Goal: Check status: Check status

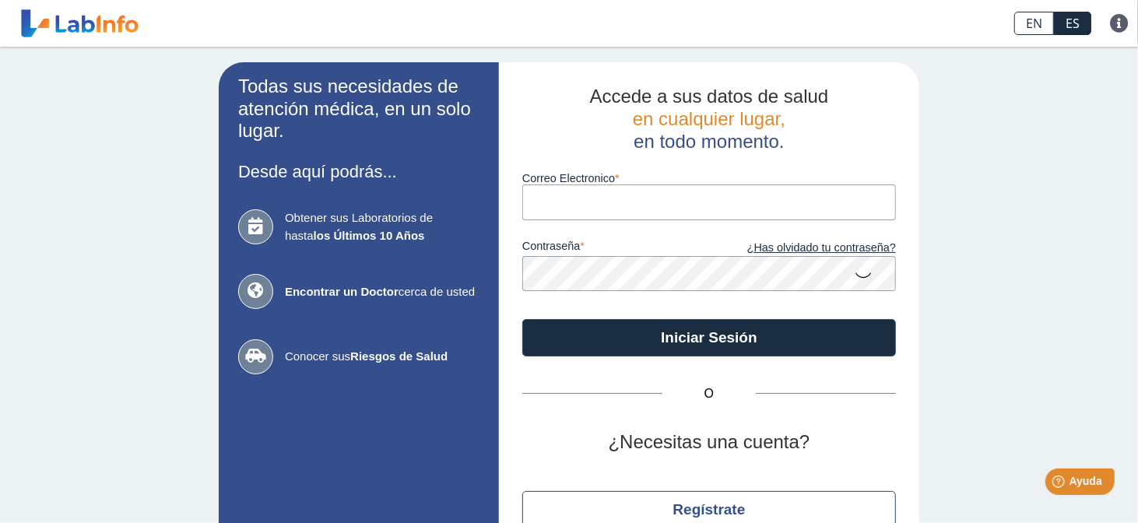
drag, startPoint x: 0, startPoint y: 0, endPoint x: 578, endPoint y: 203, distance: 612.9
click at [578, 203] on input "Correo Electronico" at bounding box center [709, 201] width 374 height 35
type input "[EMAIL_ADDRESS][DOMAIN_NAME]"
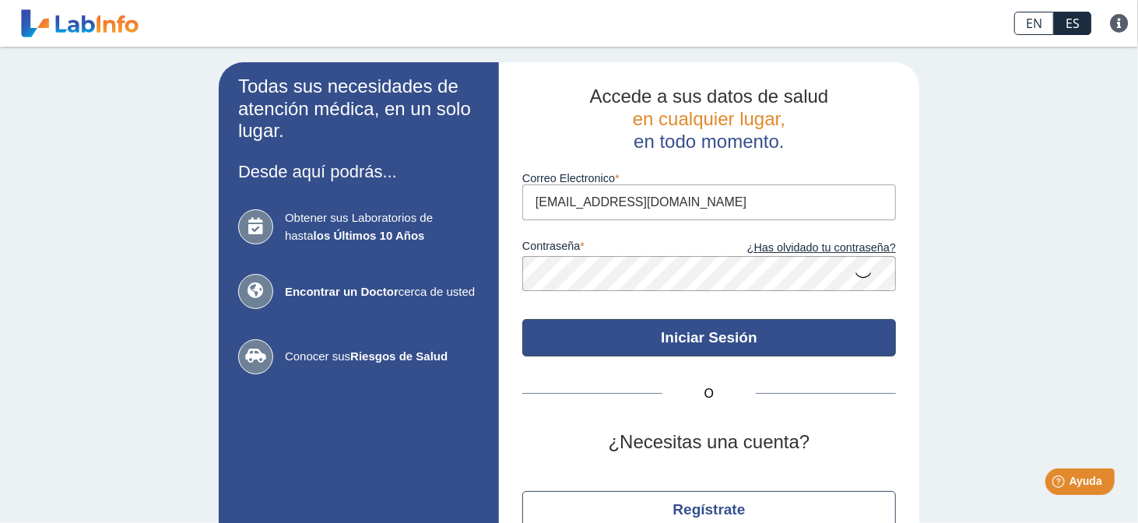
click at [711, 333] on button "Iniciar Sesión" at bounding box center [709, 337] width 374 height 37
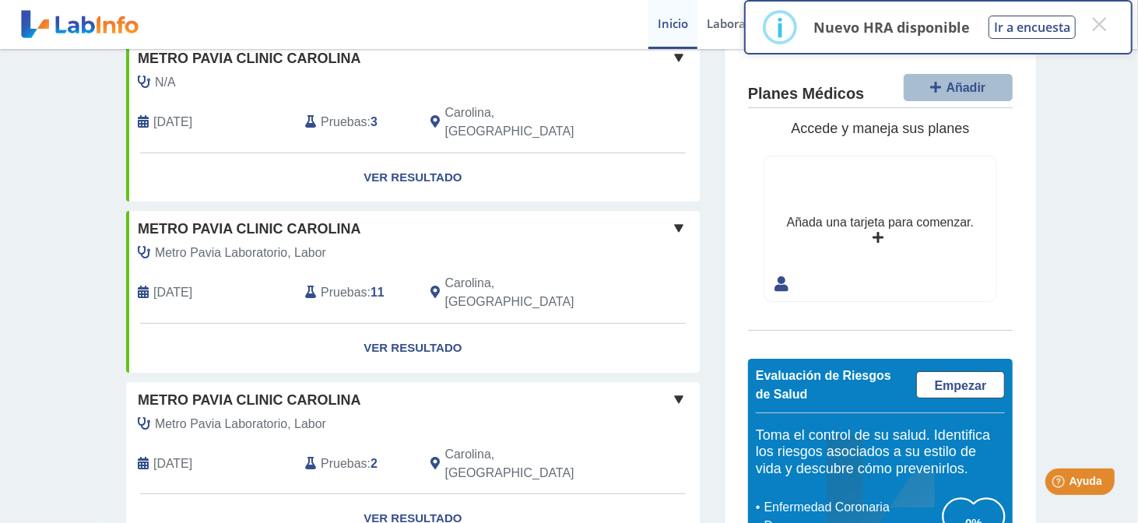
scroll to position [259, 0]
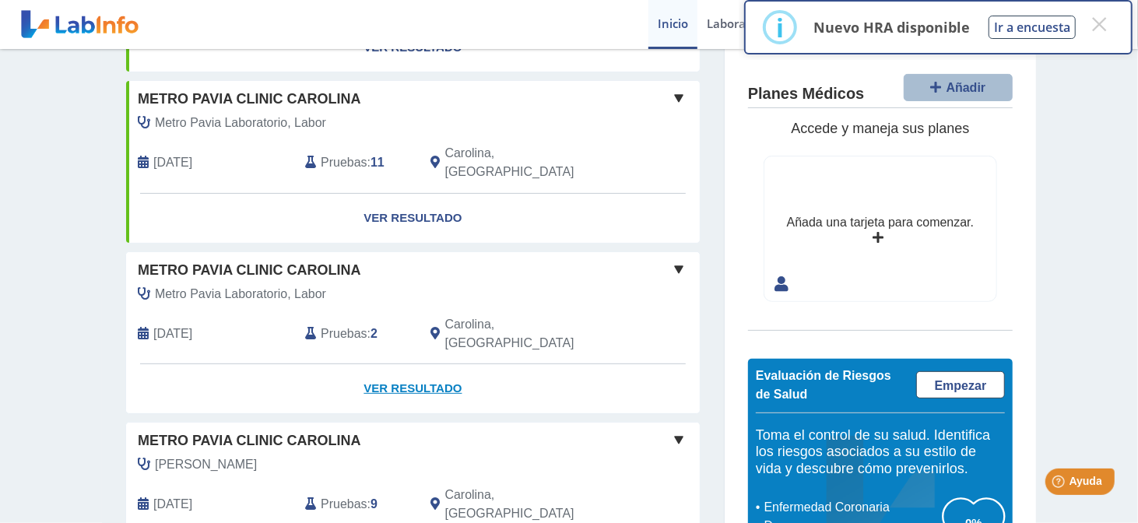
click at [413, 364] on link "Ver Resultado" at bounding box center [413, 388] width 574 height 49
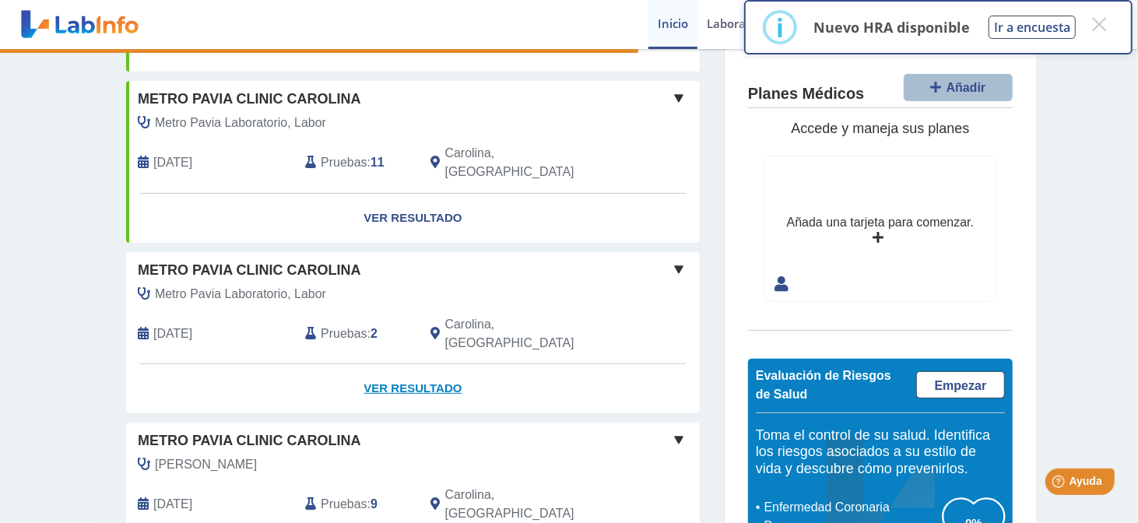
click at [391, 364] on link "Ver Resultado" at bounding box center [413, 388] width 574 height 49
click at [392, 364] on link "Ver Resultado" at bounding box center [413, 388] width 574 height 49
click at [672, 260] on span at bounding box center [678, 269] width 19 height 19
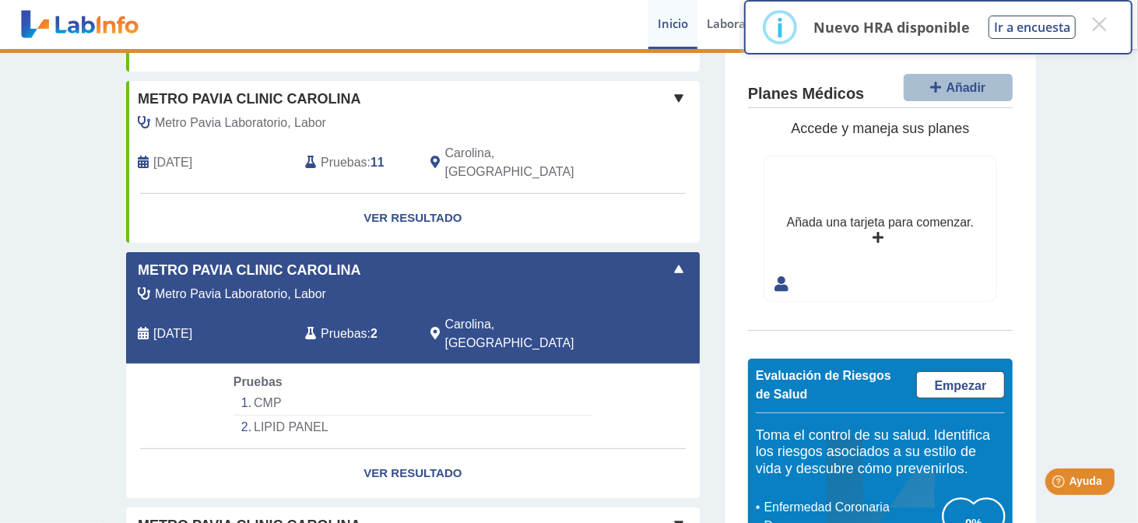
click at [251, 392] on li "CMP" at bounding box center [413, 404] width 359 height 24
click at [270, 392] on li "CMP" at bounding box center [413, 404] width 359 height 24
click at [406, 449] on link "Ver Resultado" at bounding box center [413, 473] width 574 height 49
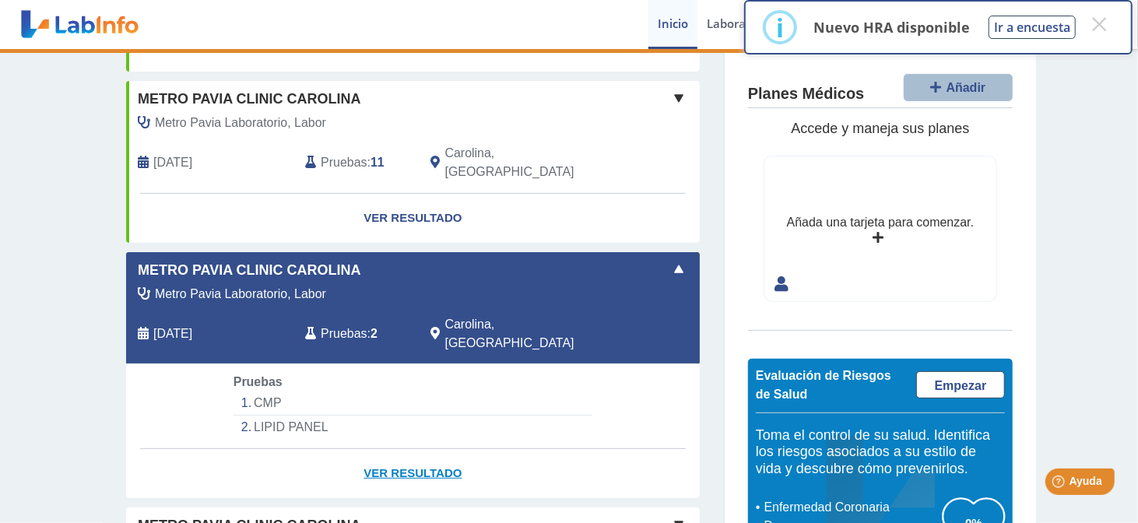
click at [406, 449] on link "Ver Resultado" at bounding box center [413, 473] width 574 height 49
click at [269, 416] on li "LIPID PANEL" at bounding box center [413, 427] width 359 height 23
click at [401, 449] on link "Ver Resultado" at bounding box center [413, 473] width 574 height 49
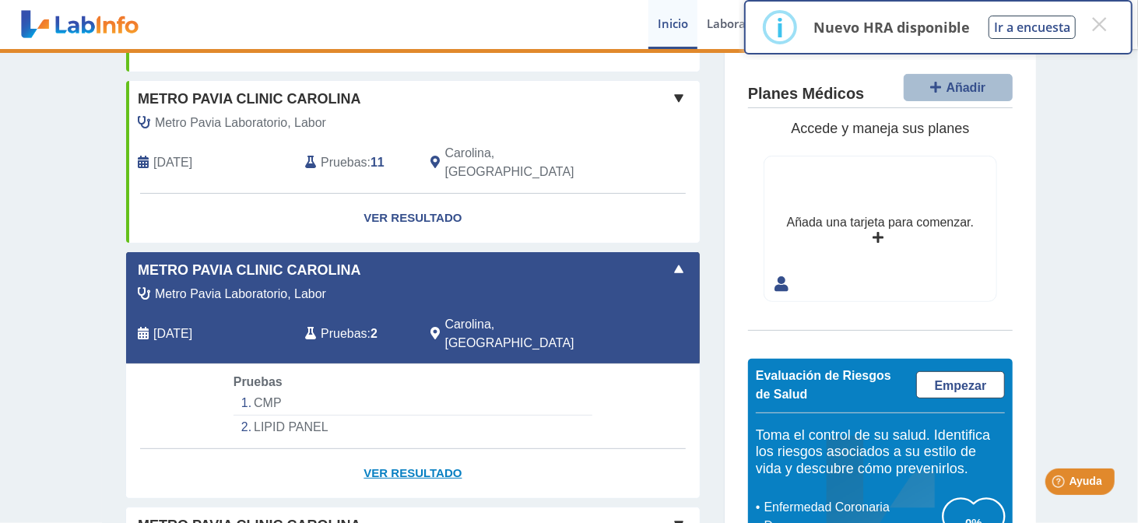
click at [402, 449] on link "Ver Resultado" at bounding box center [413, 473] width 574 height 49
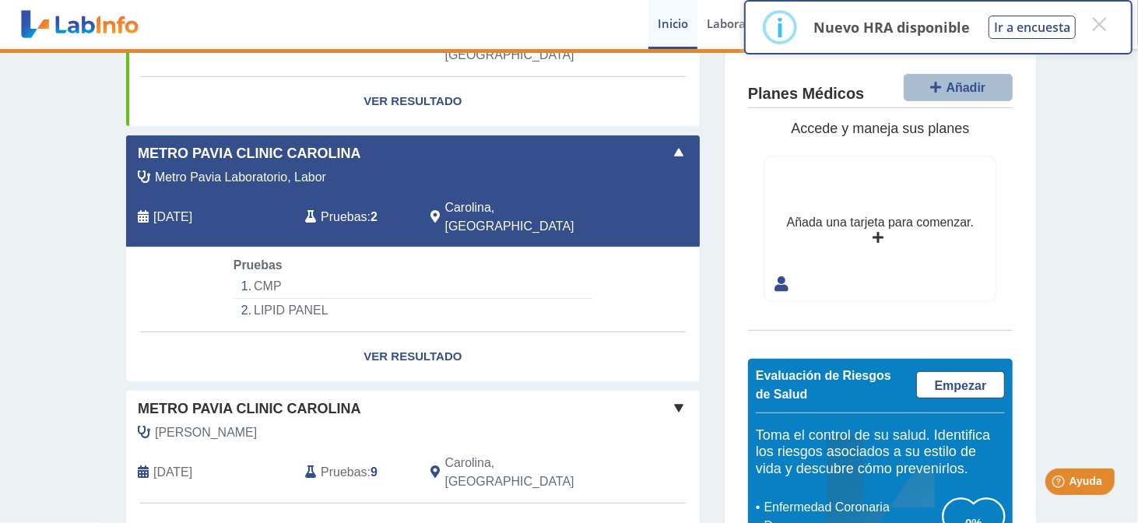
scroll to position [389, 0]
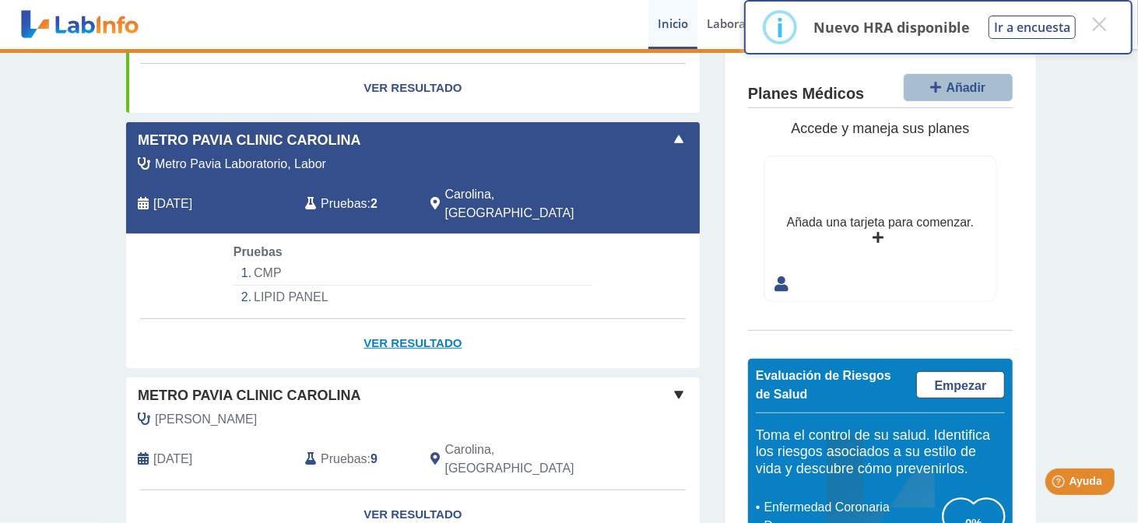
click at [399, 319] on link "Ver Resultado" at bounding box center [413, 343] width 574 height 49
click at [402, 319] on link "Ver Resultado" at bounding box center [413, 343] width 574 height 49
drag, startPoint x: 402, startPoint y: 283, endPoint x: 376, endPoint y: 283, distance: 25.7
click at [376, 319] on link "Ver Resultado" at bounding box center [413, 343] width 574 height 49
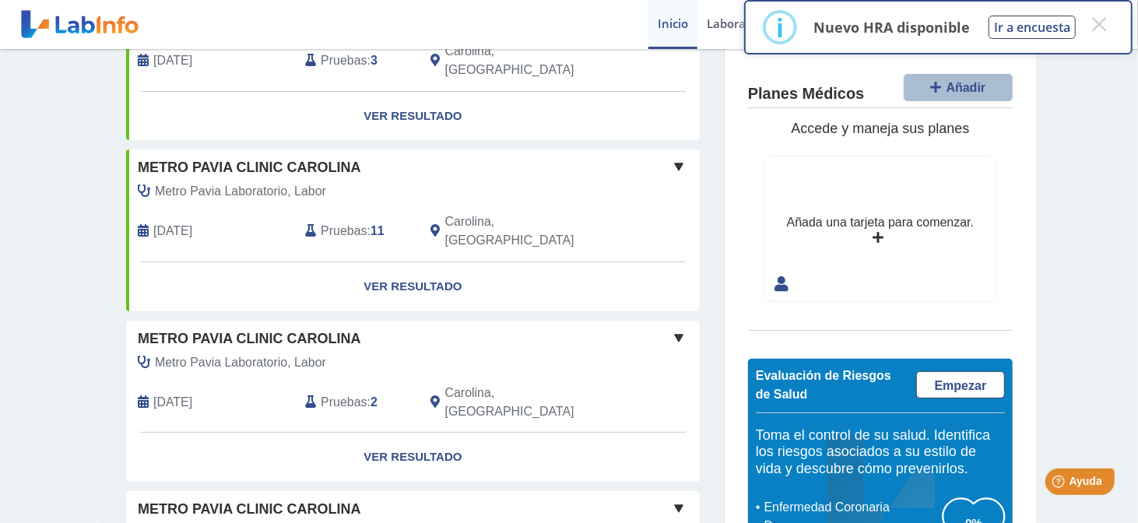
scroll to position [259, 0]
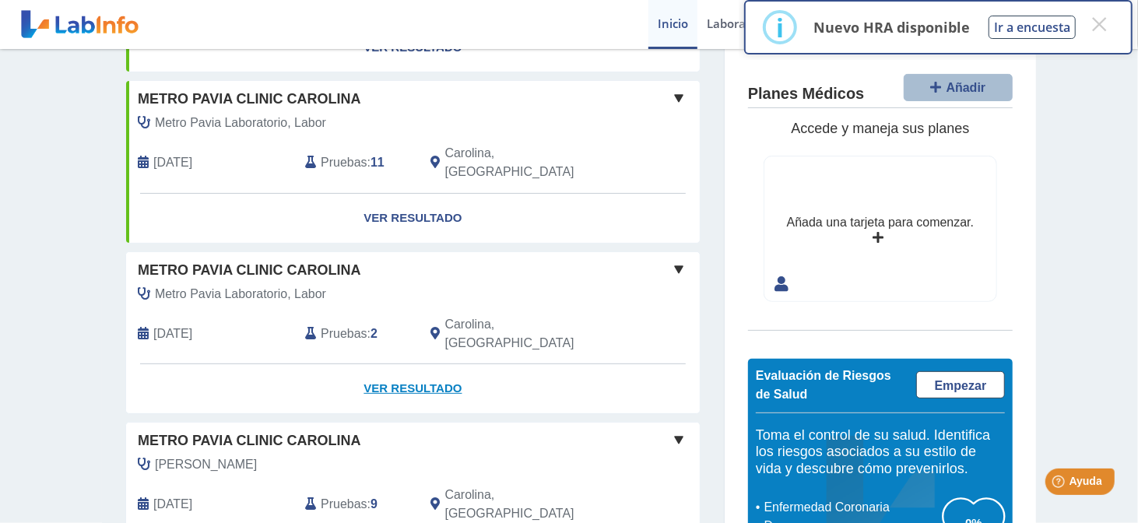
click at [424, 364] on link "Ver Resultado" at bounding box center [413, 388] width 574 height 49
click at [378, 364] on link "Ver Resultado" at bounding box center [413, 388] width 574 height 49
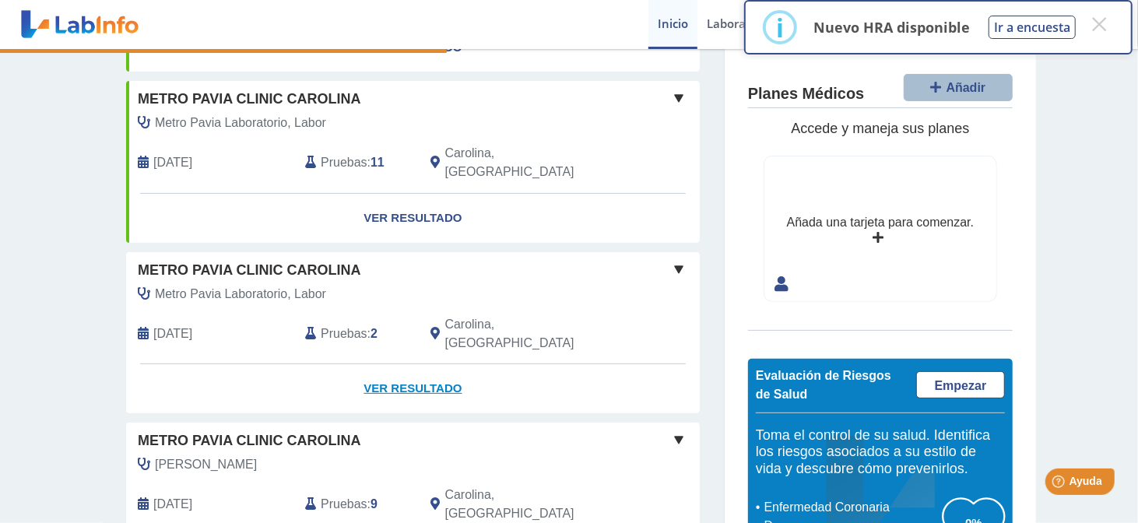
click at [378, 364] on link "Ver Resultado" at bounding box center [413, 388] width 574 height 49
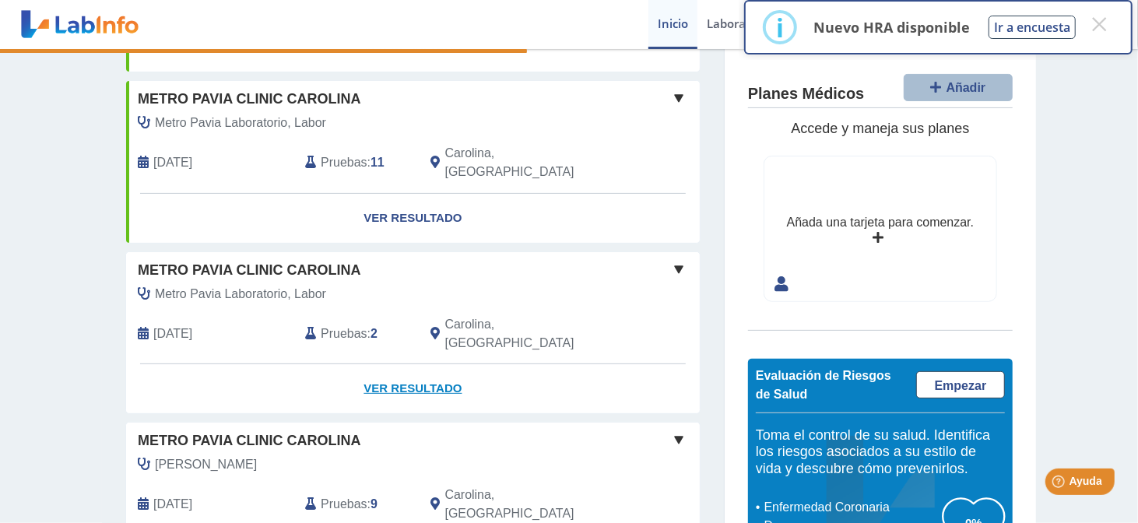
click at [378, 364] on link "Ver Resultado" at bounding box center [413, 388] width 574 height 49
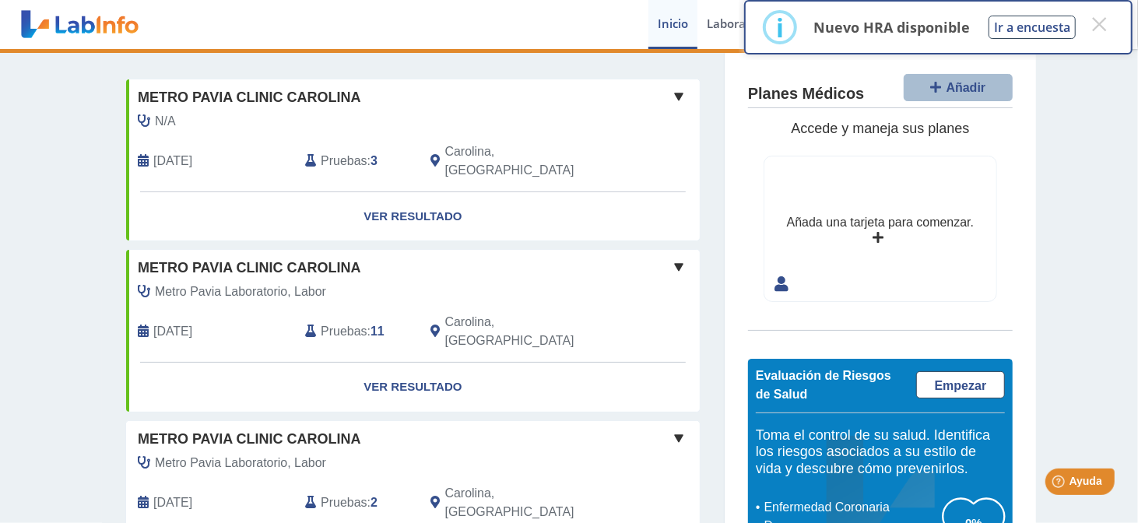
scroll to position [0, 0]
